Goal: Task Accomplishment & Management: Complete application form

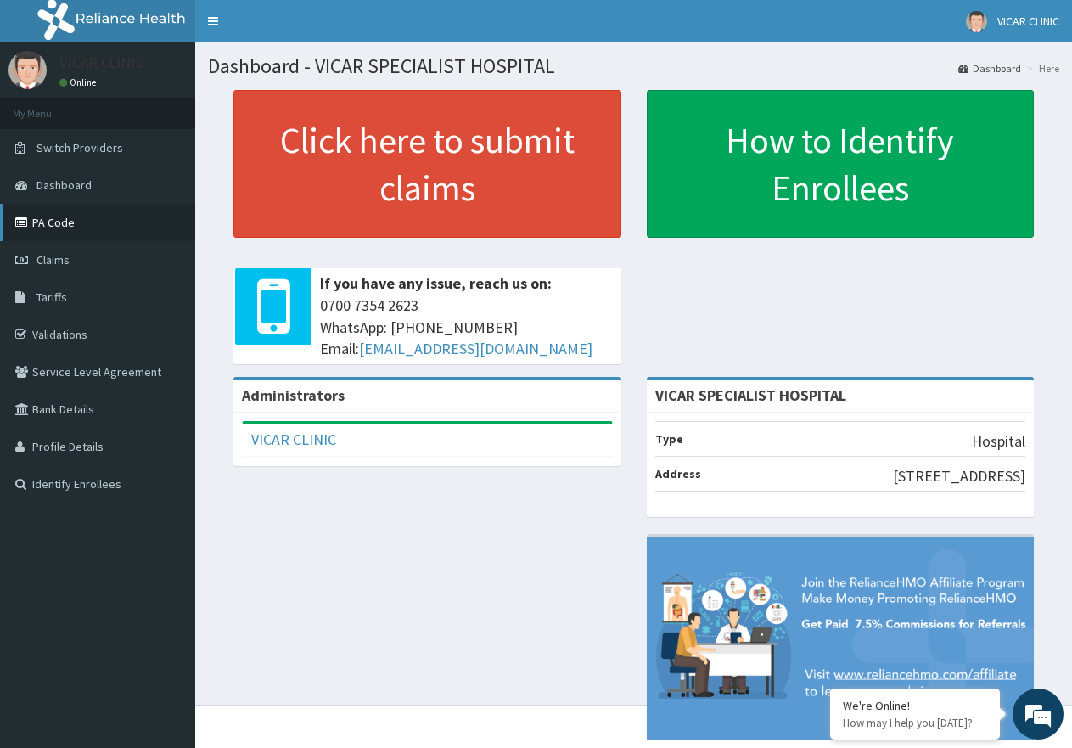
click at [59, 228] on link "PA Code" at bounding box center [97, 222] width 195 height 37
click at [123, 299] on link "Tariffs" at bounding box center [97, 296] width 195 height 37
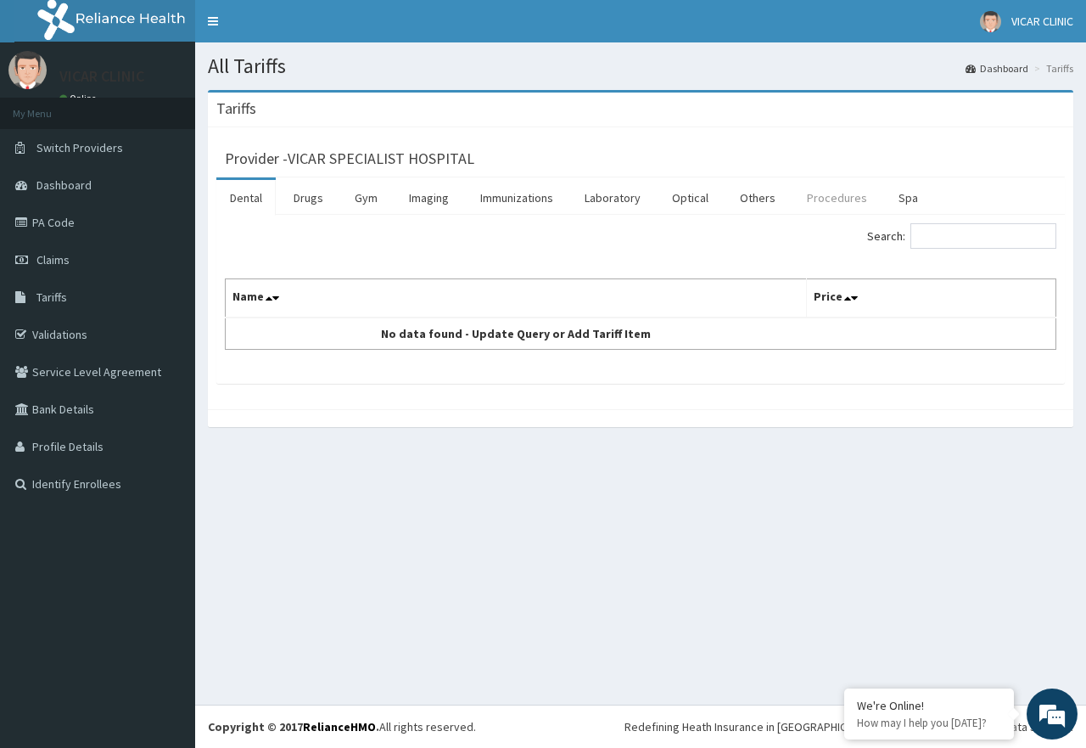
click at [823, 193] on link "Procedures" at bounding box center [836, 198] width 87 height 36
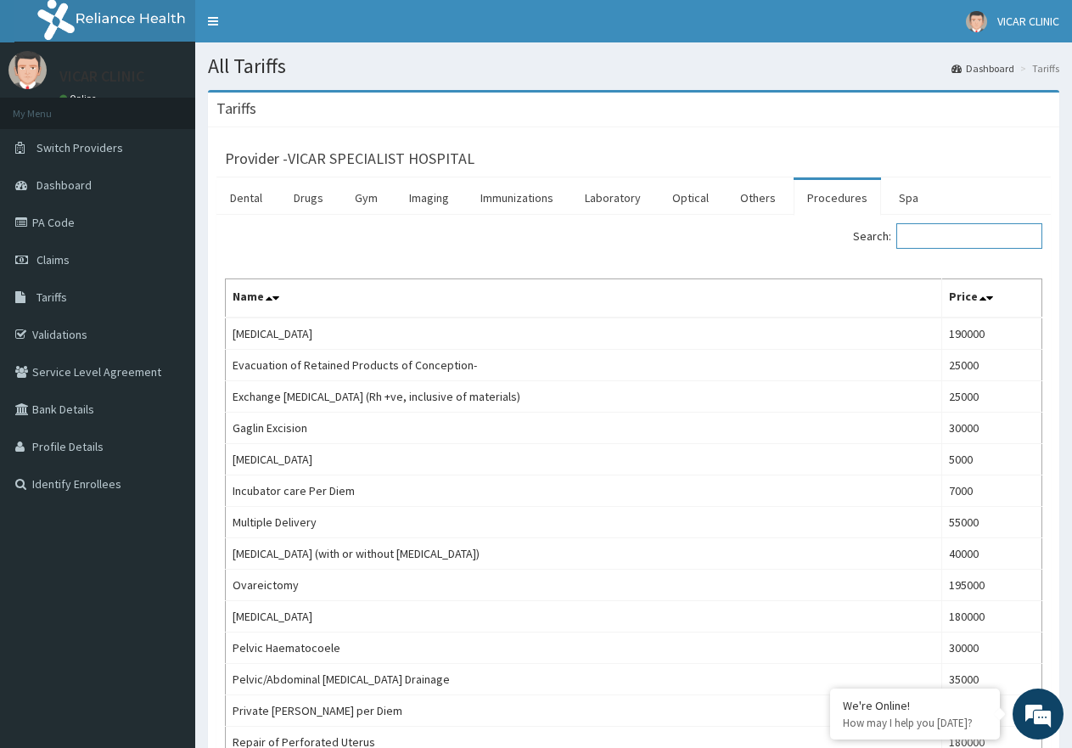
click at [949, 237] on input "Search:" at bounding box center [969, 235] width 146 height 25
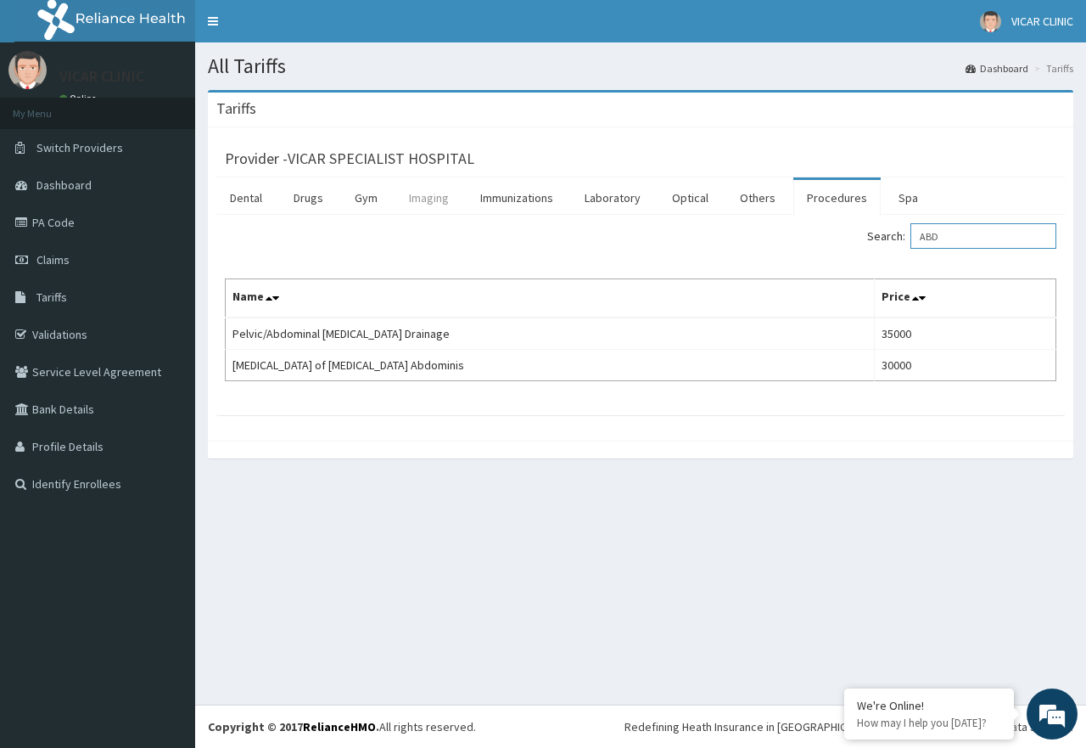
type input "ABD"
click at [436, 199] on link "Imaging" at bounding box center [428, 198] width 67 height 36
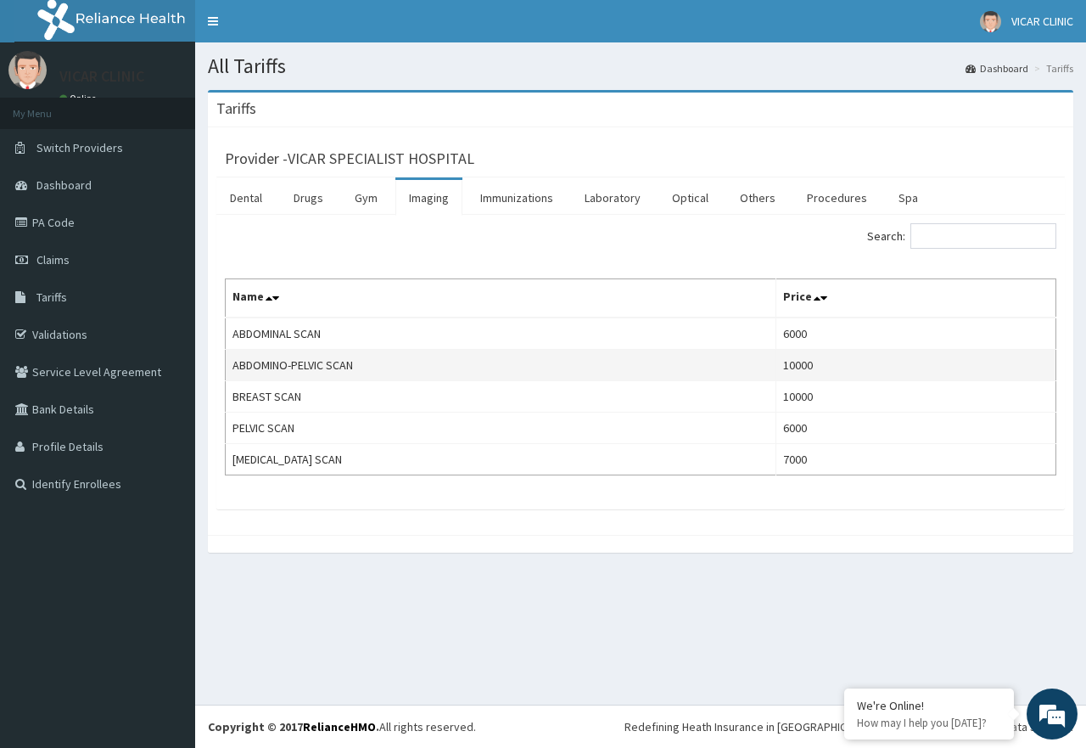
click at [434, 358] on td "ABDOMINO-PELVIC SCAN" at bounding box center [501, 365] width 551 height 31
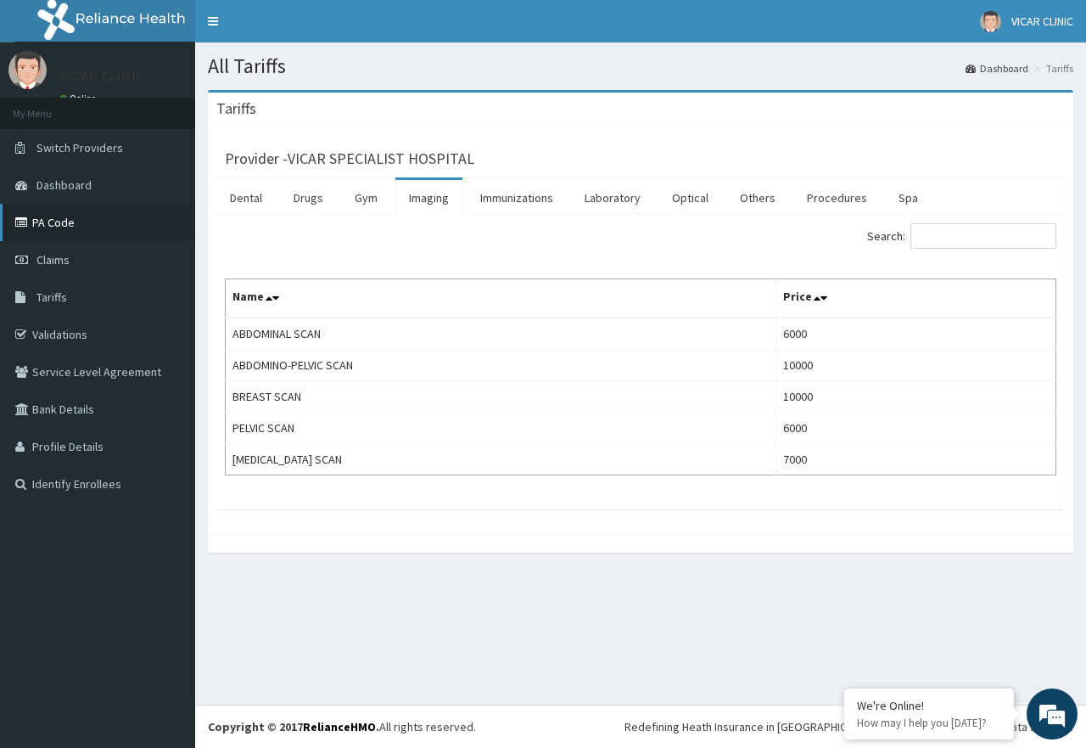
click at [70, 224] on link "PA Code" at bounding box center [97, 222] width 195 height 37
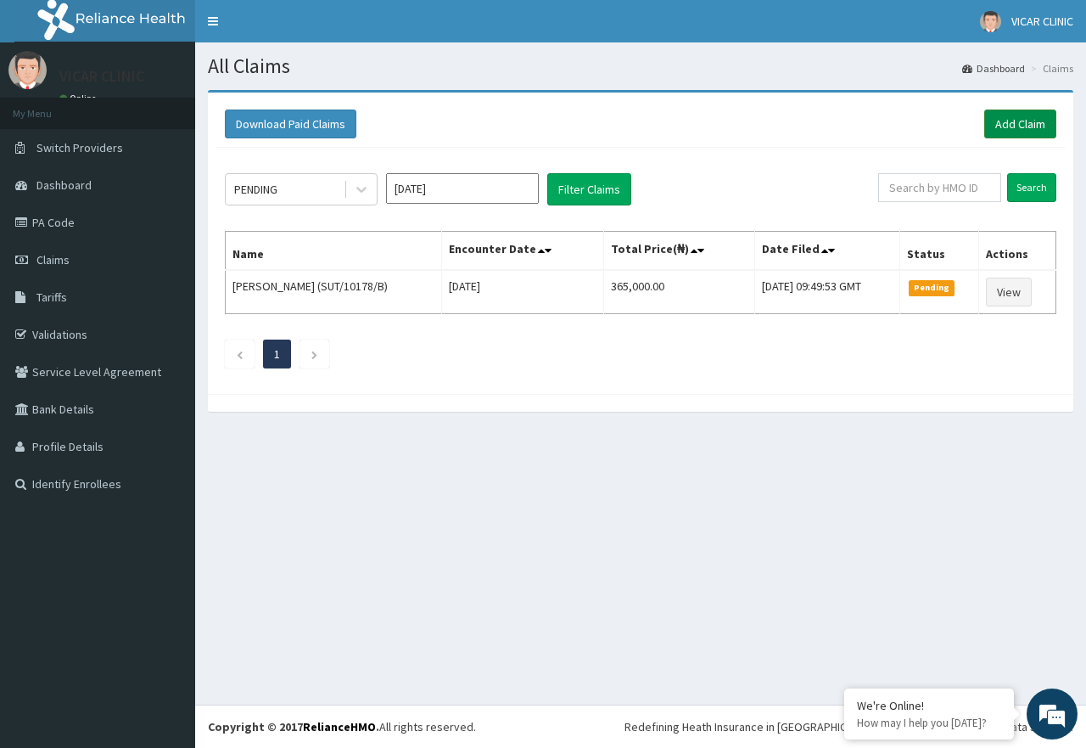
click at [1017, 122] on link "Add Claim" at bounding box center [1020, 123] width 72 height 29
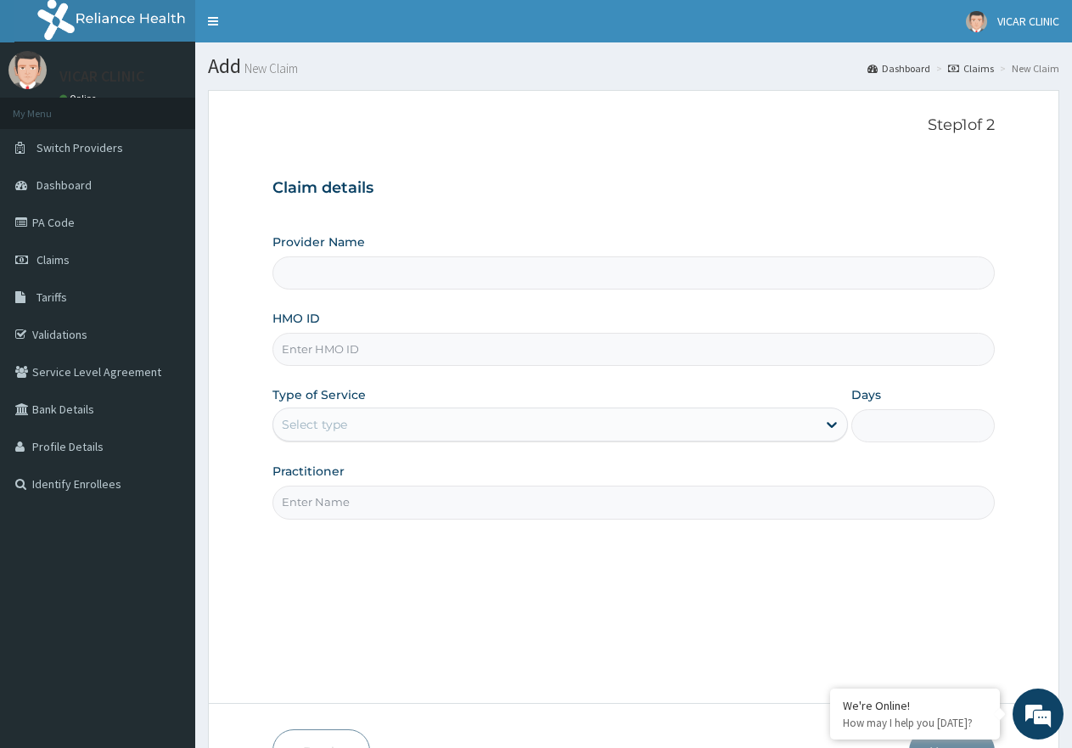
click at [379, 357] on input "HMO ID" at bounding box center [633, 349] width 722 height 33
type input "VICAR SPECIALIST HOSPITAL"
paste input "TKC/10007/H"
type input "TKC/10007/H"
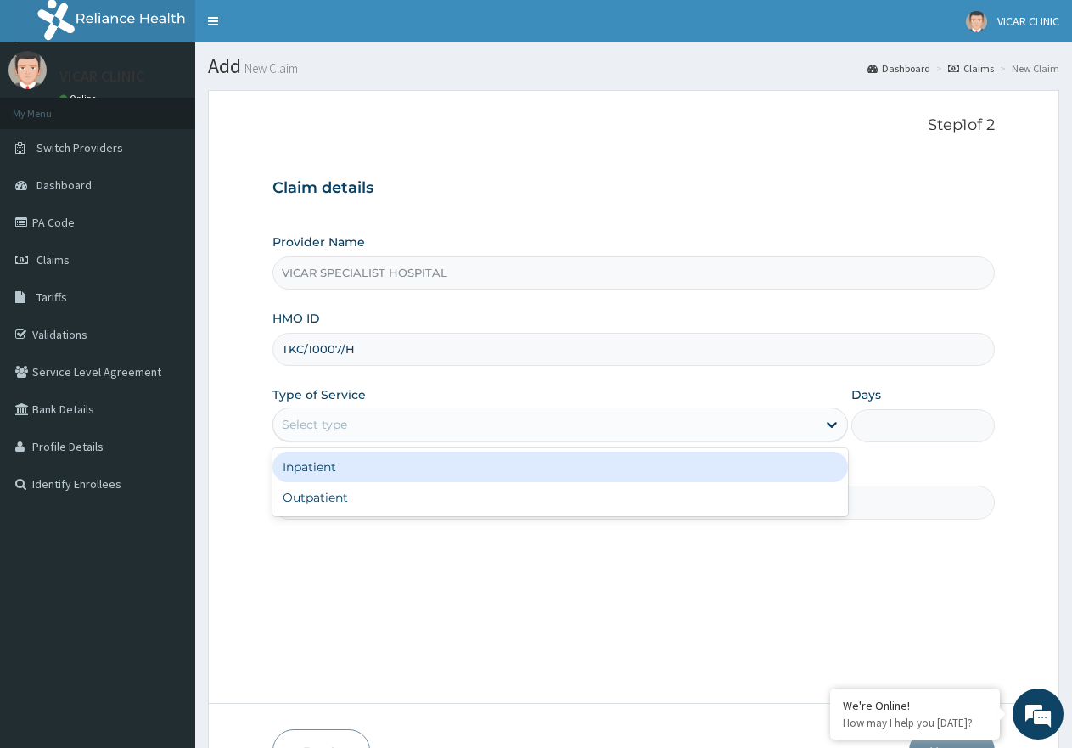
click at [328, 429] on div "Select type" at bounding box center [314, 424] width 65 height 17
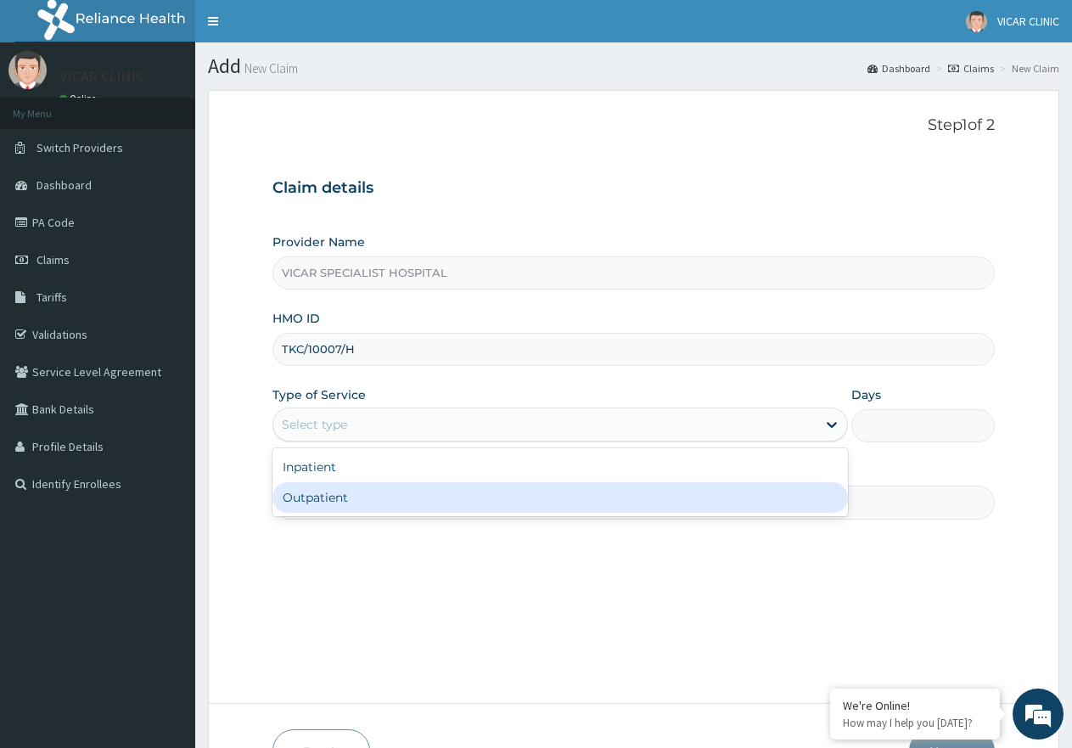
click at [327, 503] on div "Outpatient" at bounding box center [559, 497] width 574 height 31
type input "1"
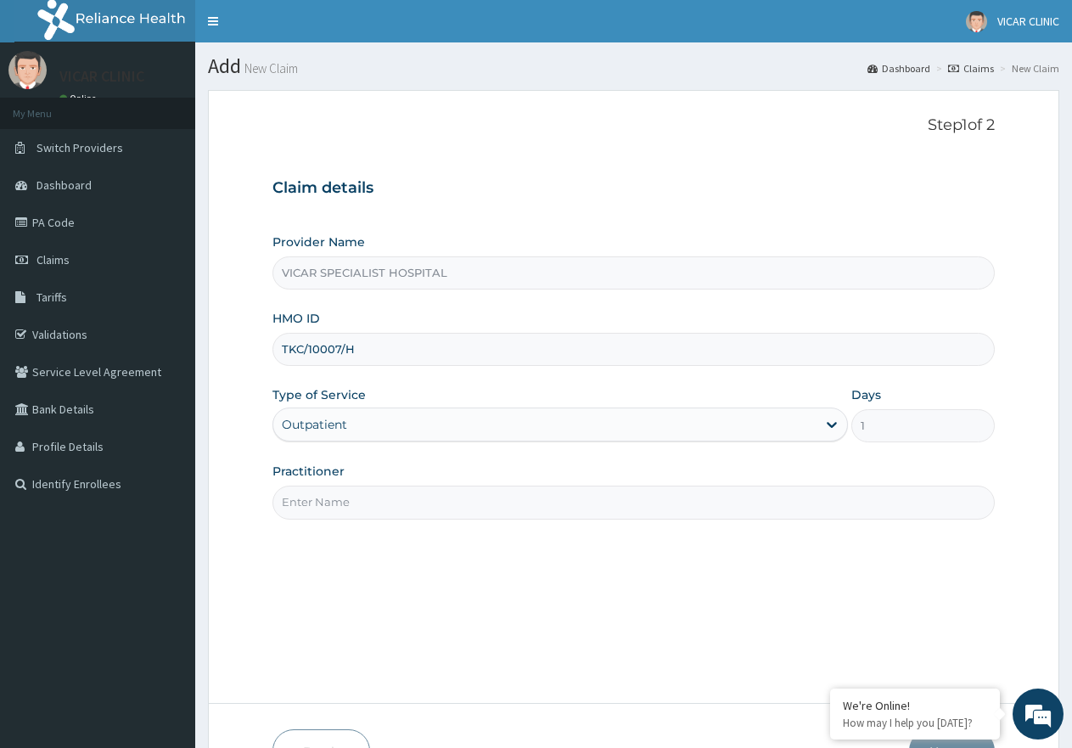
click at [341, 496] on input "Practitioner" at bounding box center [633, 501] width 722 height 33
type input "Dr Ideh"
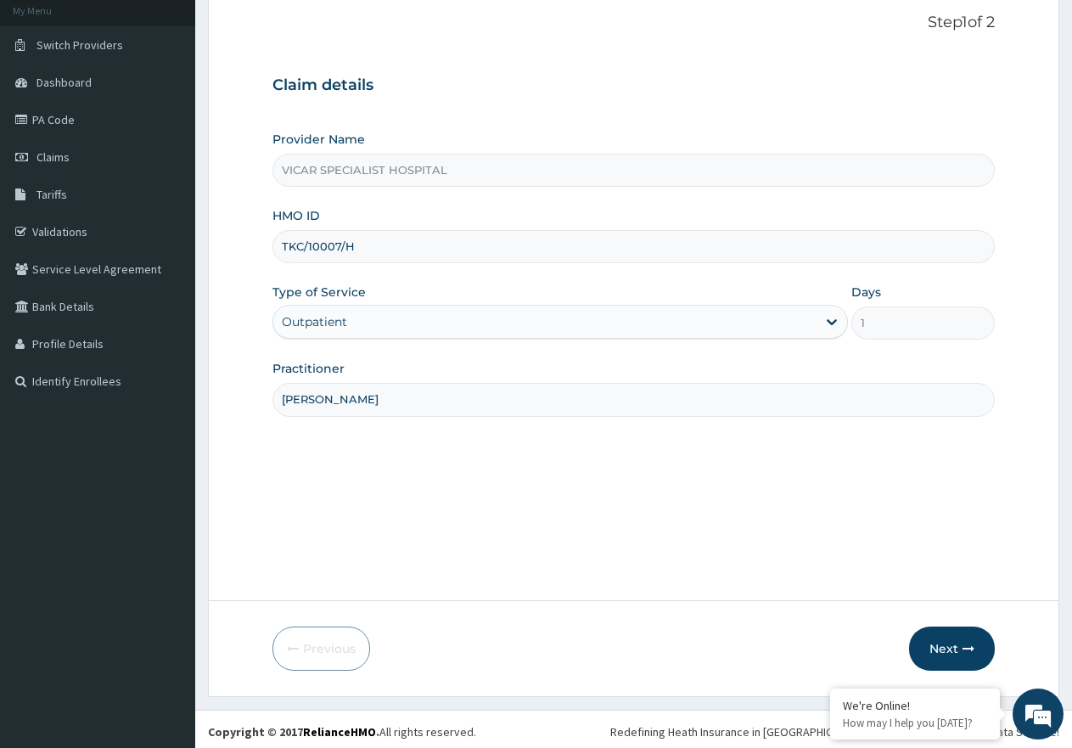
scroll to position [108, 0]
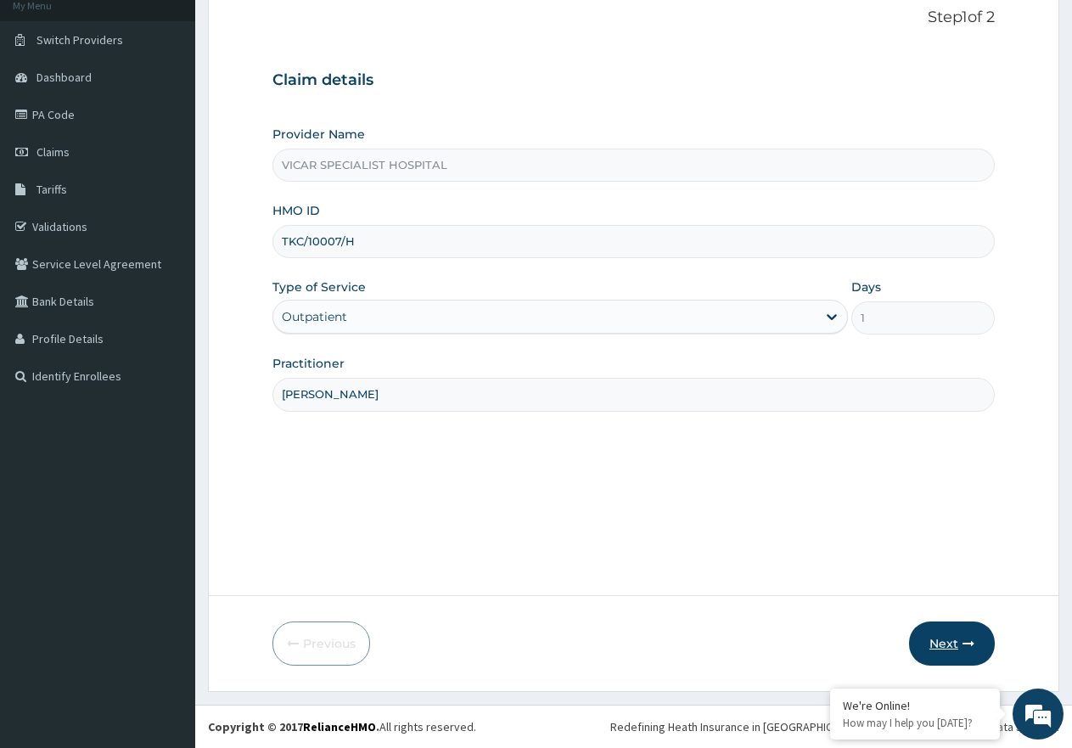
click at [950, 642] on button "Next" at bounding box center [952, 643] width 86 height 44
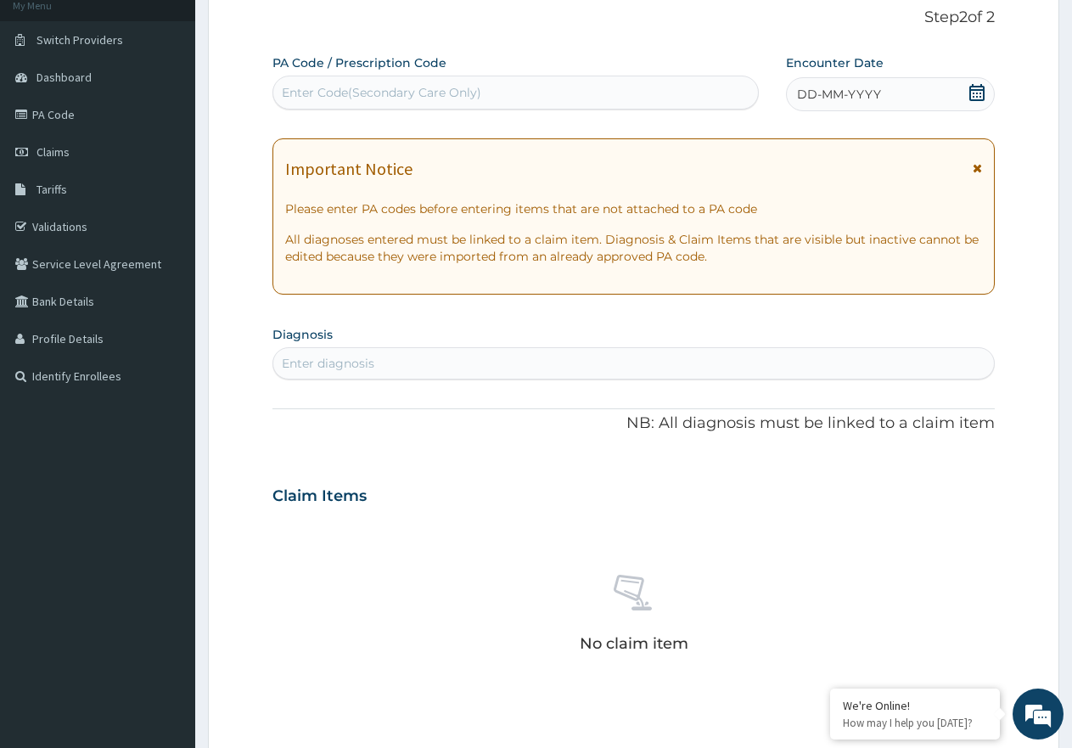
scroll to position [0, 0]
click at [592, 98] on div "Enter Code(Secondary Care Only)" at bounding box center [515, 92] width 485 height 27
drag, startPoint x: 400, startPoint y: 88, endPoint x: 363, endPoint y: 94, distance: 37.0
click at [363, 94] on div "Enter Code(Secondary Care Only)" at bounding box center [381, 92] width 199 height 17
paste input "PA/B716A1"
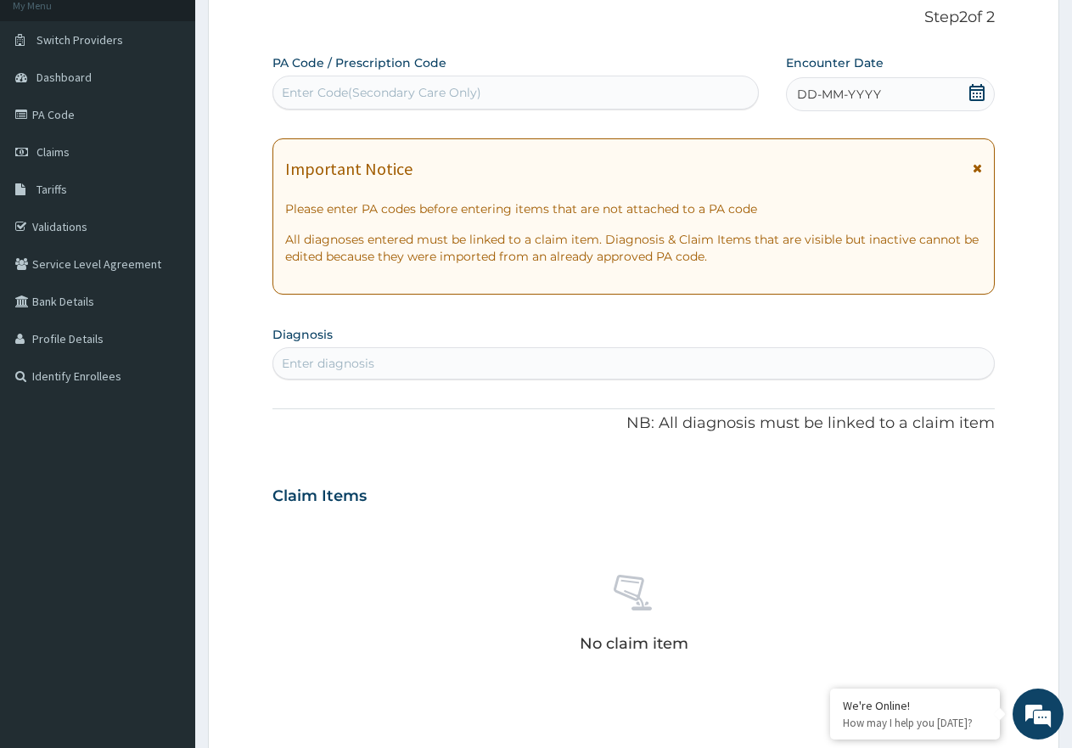
type input "PA/B716A1"
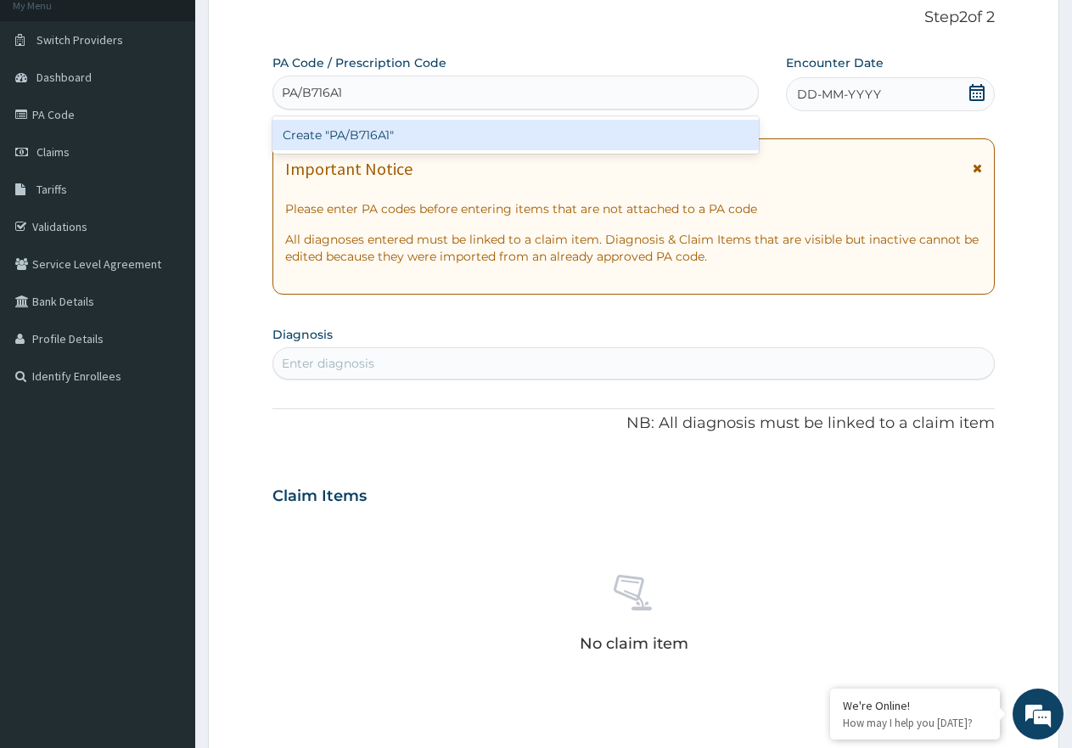
click at [444, 140] on div "Create "PA/B716A1"" at bounding box center [515, 135] width 486 height 31
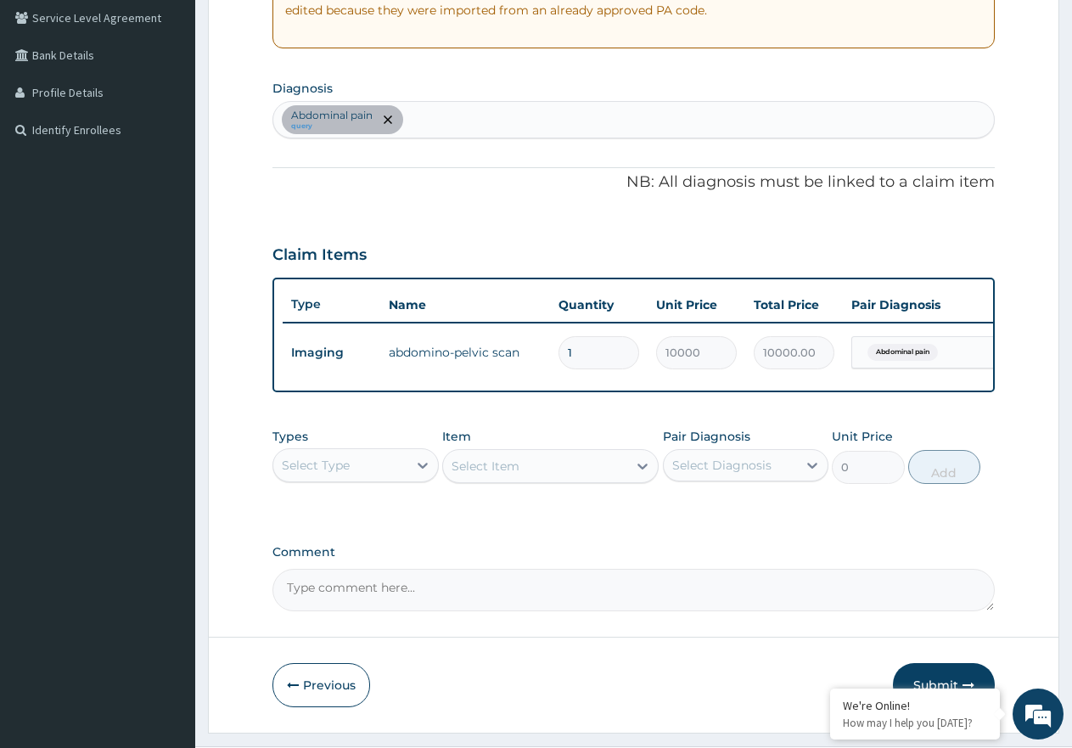
scroll to position [410, 0]
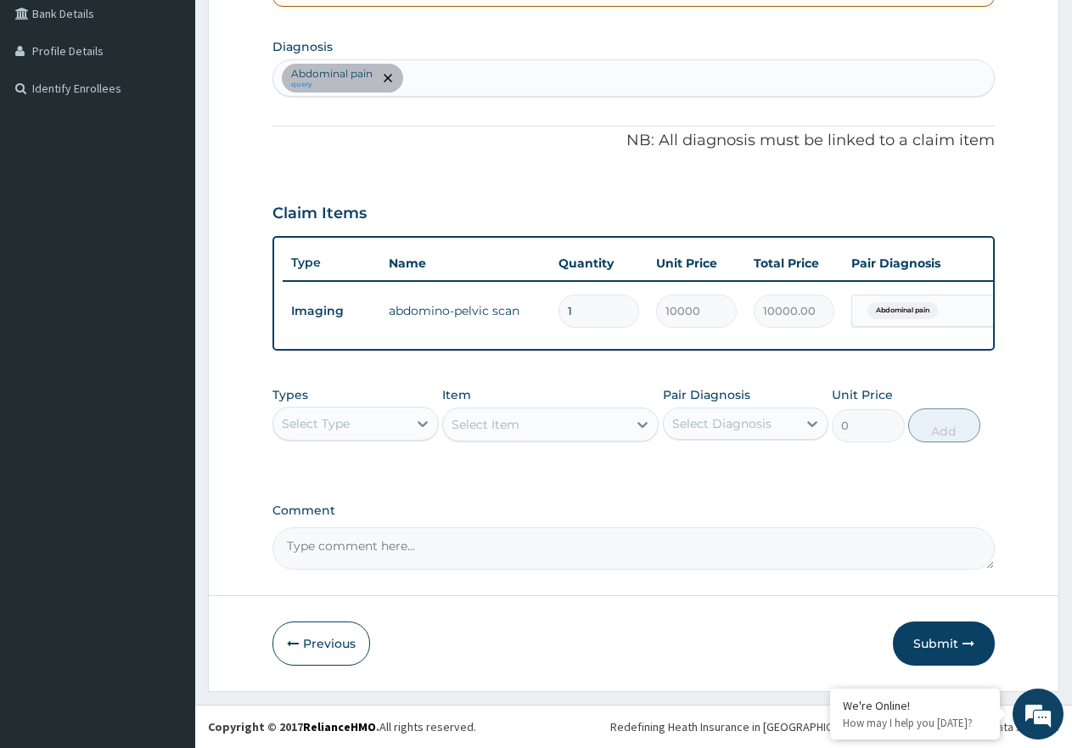
drag, startPoint x: 925, startPoint y: 640, endPoint x: 915, endPoint y: 646, distance: 11.8
click at [924, 640] on button "Submit" at bounding box center [944, 643] width 102 height 44
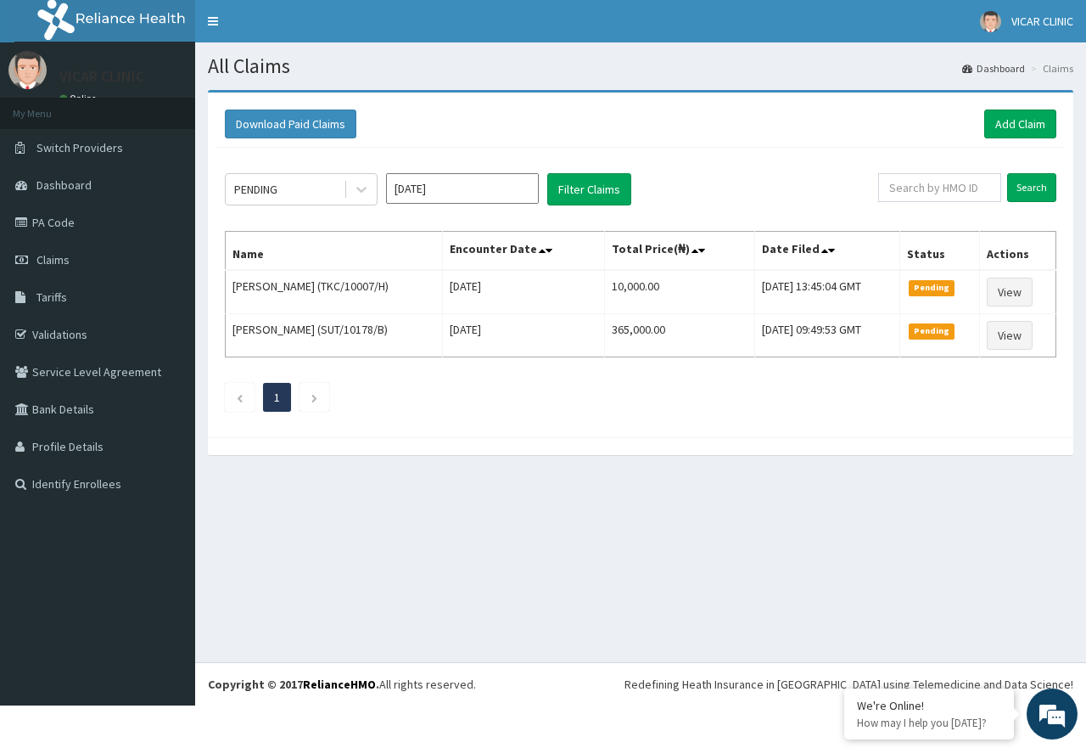
click at [603, 573] on div "All Claims Dashboard Claims Download Paid Claims Add Claim × Note you can only …" at bounding box center [640, 351] width 891 height 619
